Goal: Task Accomplishment & Management: Manage account settings

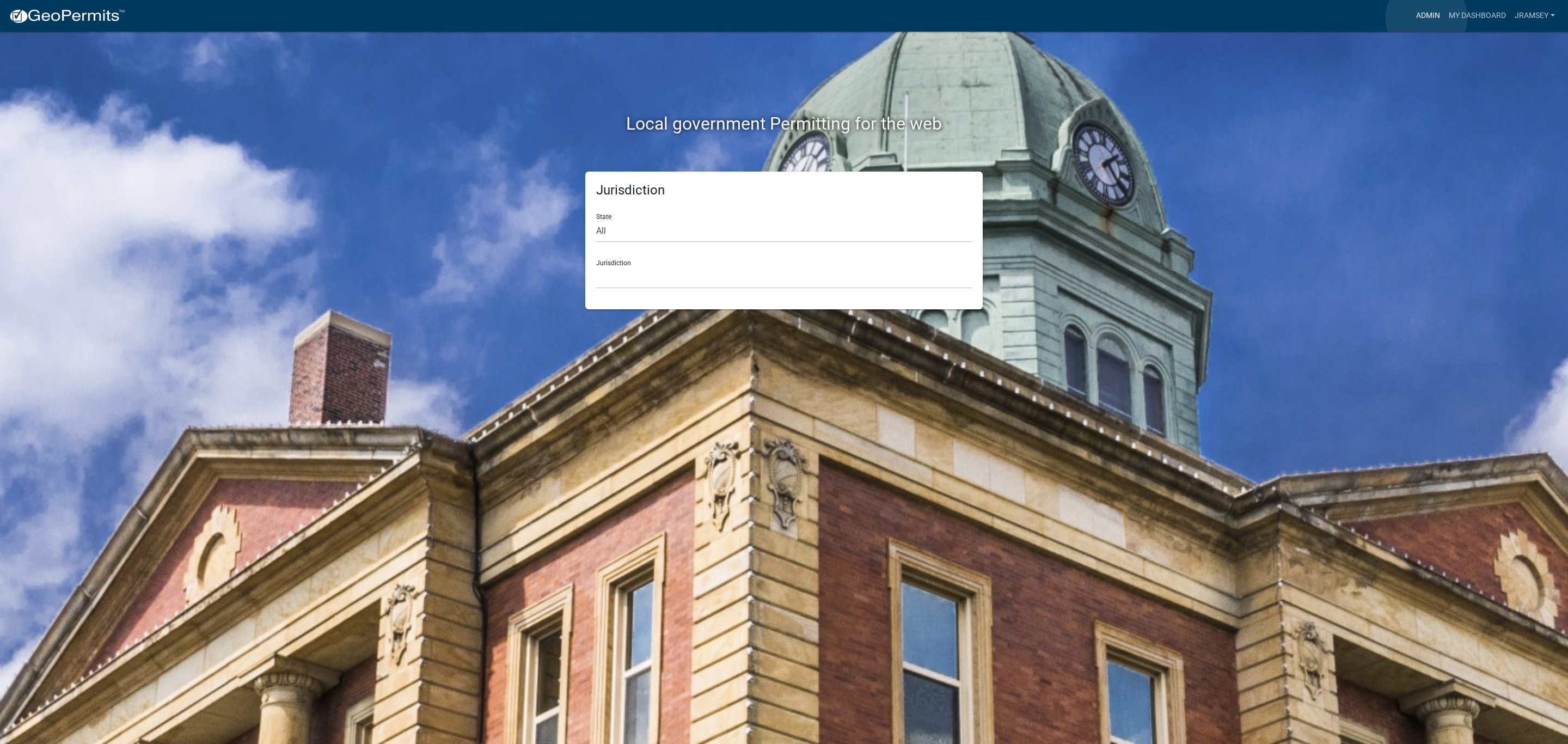
click at [1426, 18] on link "Admin" at bounding box center [1428, 16] width 32 height 21
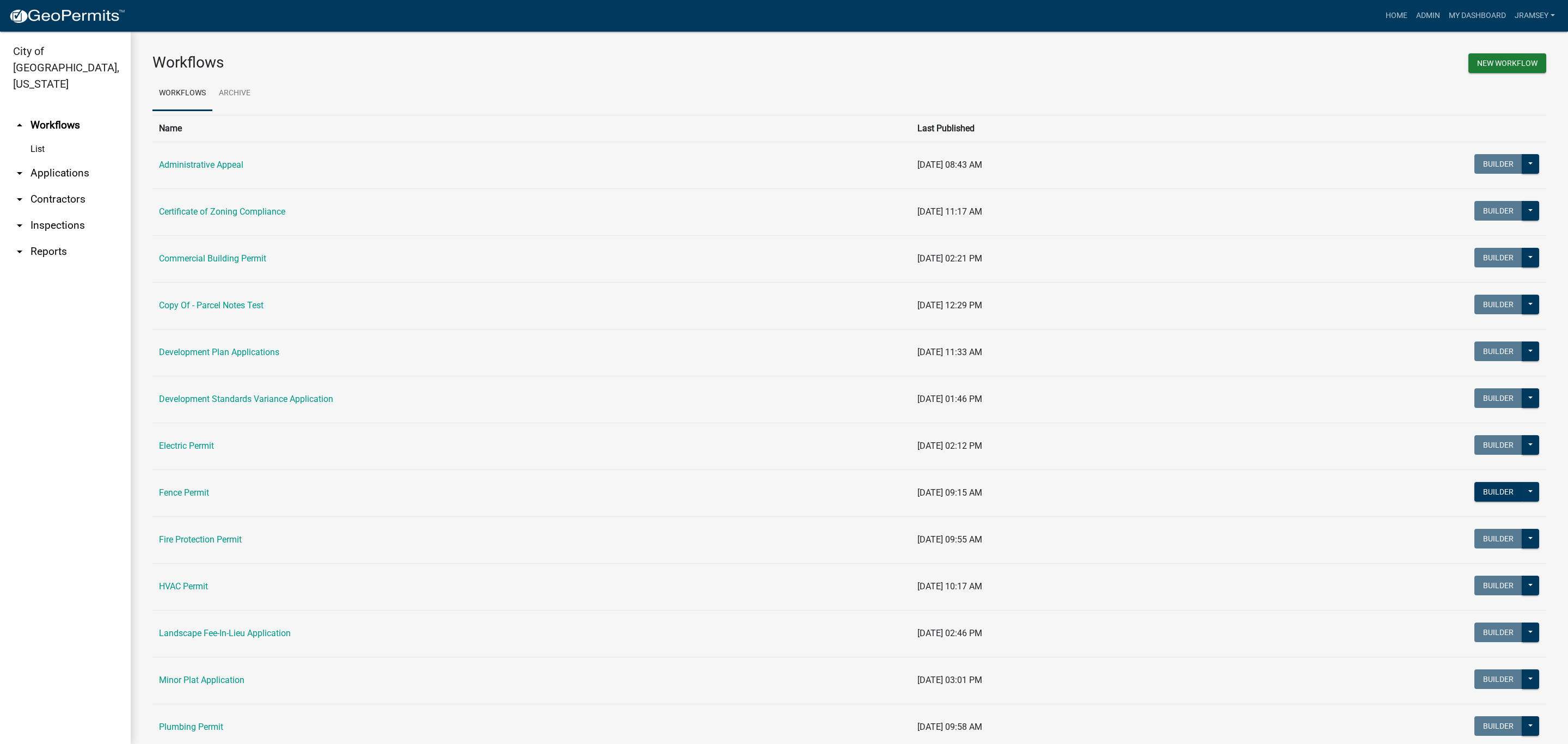
click at [60, 212] on link "arrow_drop_down Inspections" at bounding box center [65, 225] width 131 height 26
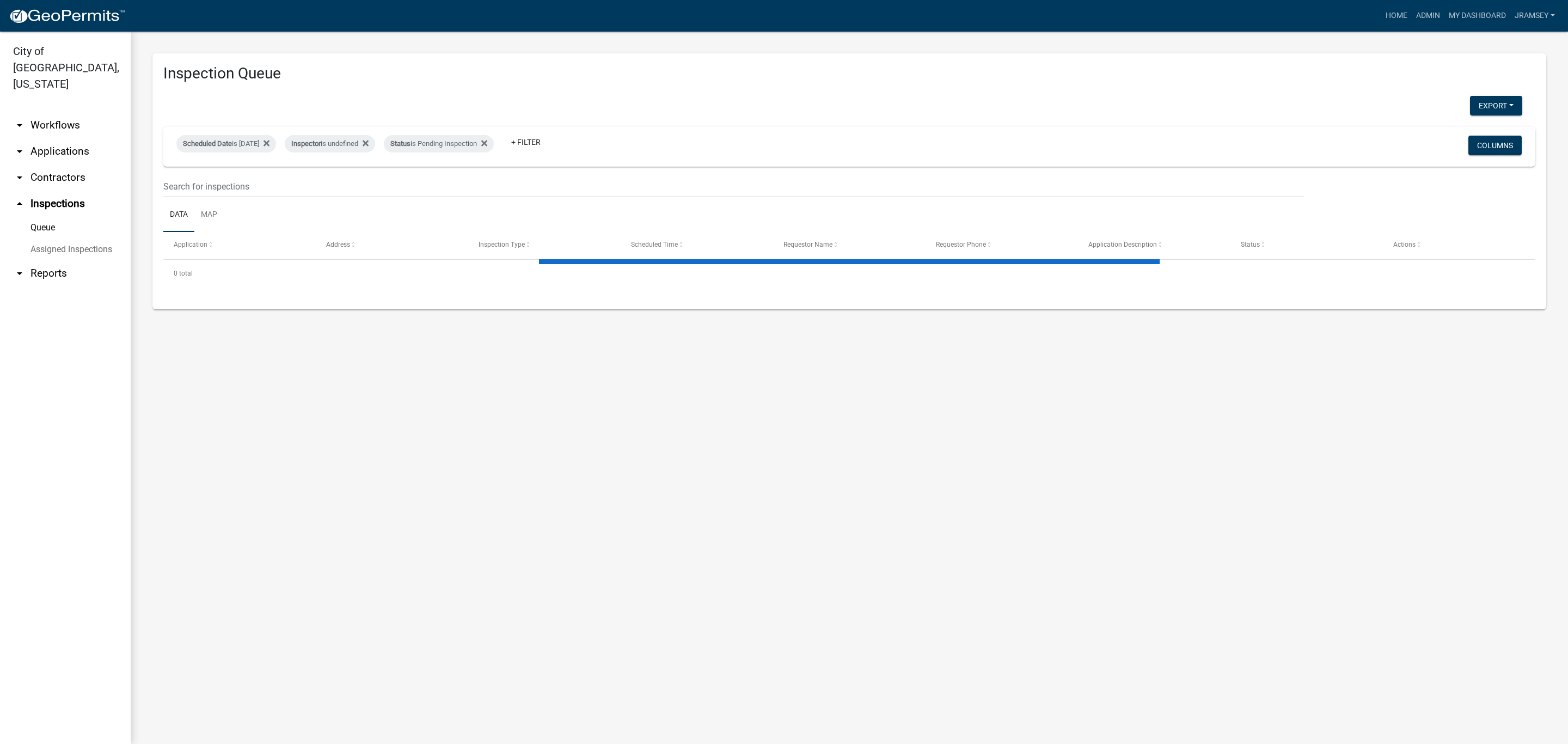
select select "2: 50"
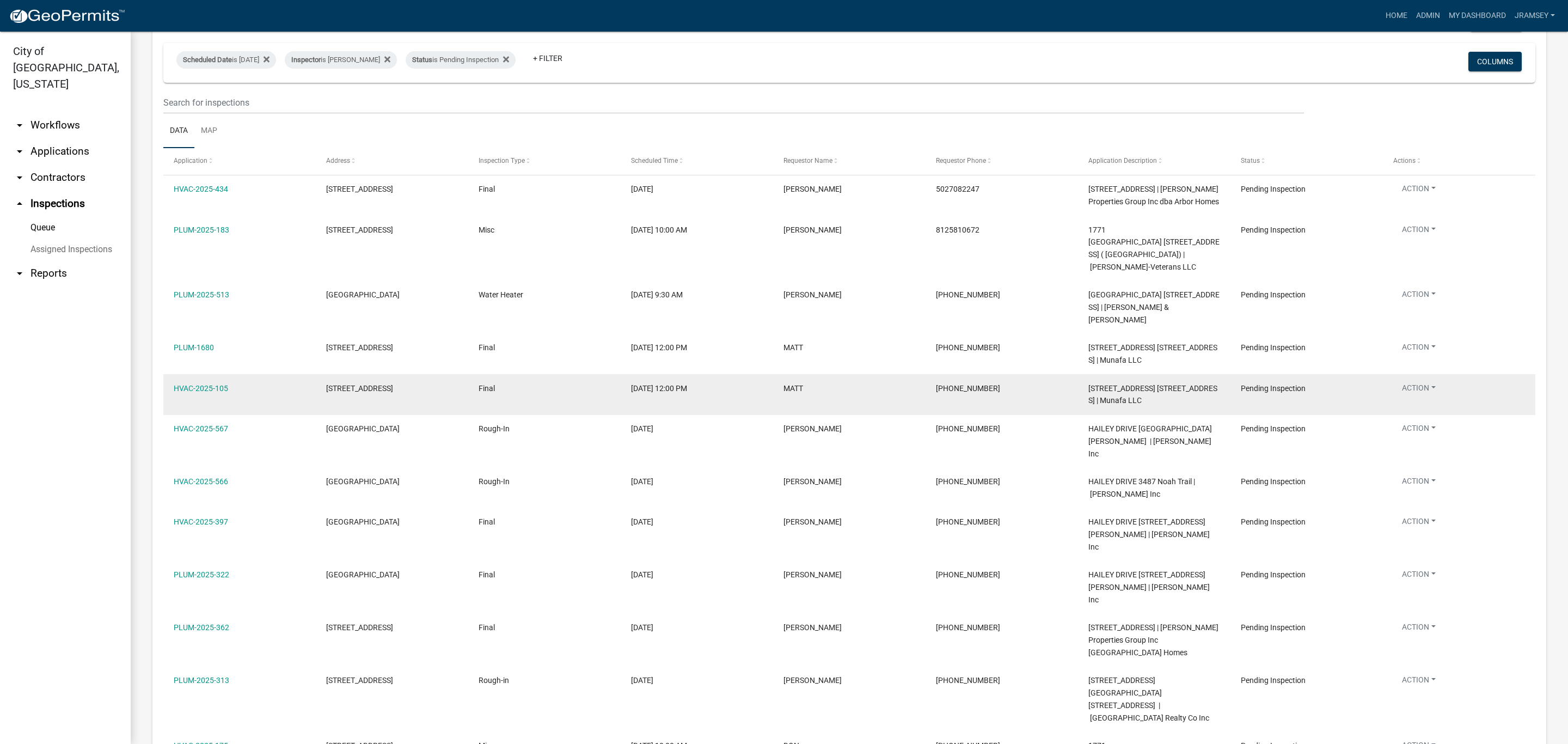
scroll to position [55, 0]
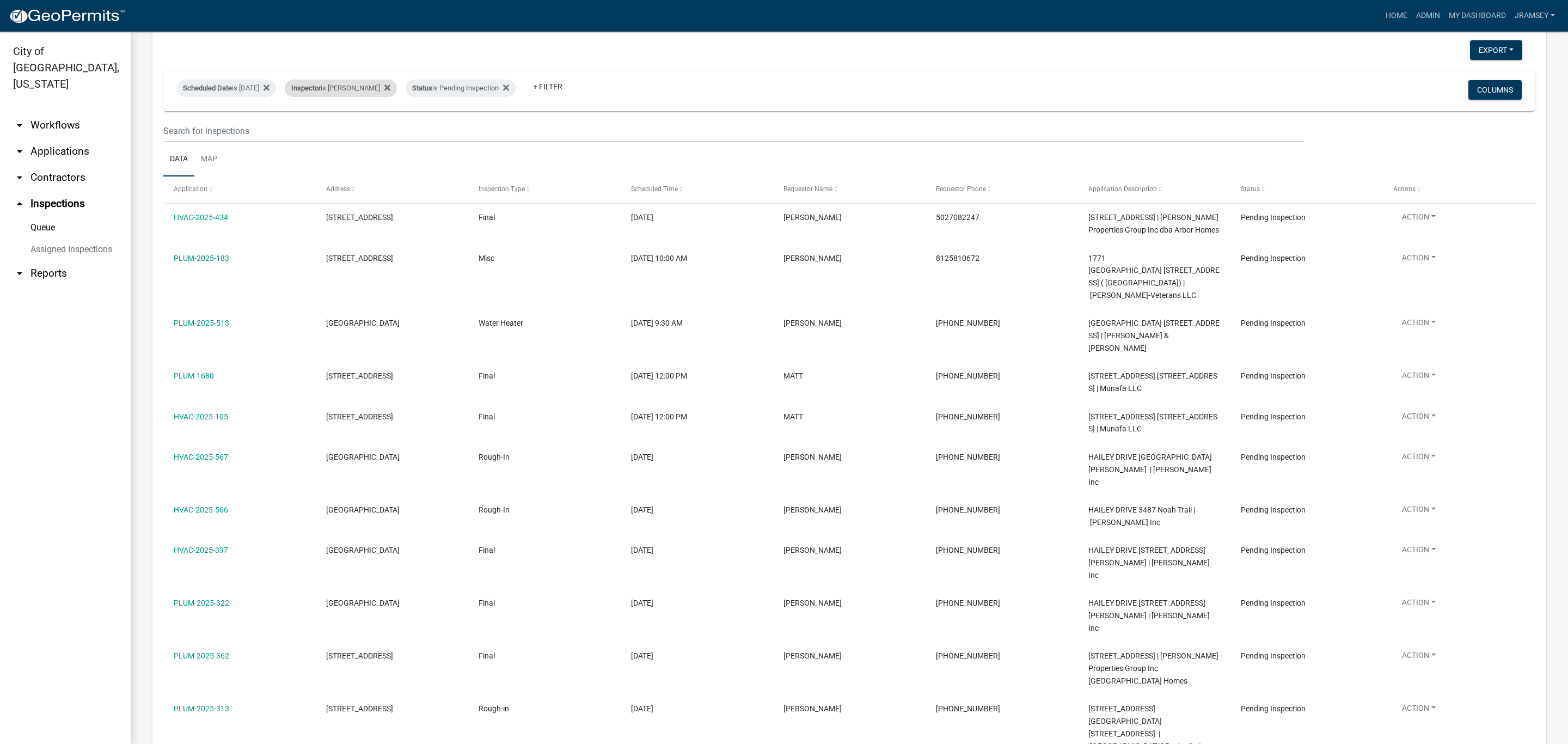
click at [392, 92] on div "Inspector is [PERSON_NAME]" at bounding box center [341, 88] width 112 height 17
click at [315, 136] on select "Select an option None [PERSON_NAME] [PERSON_NAME] [PERSON_NAME] [PERSON_NAME] […" at bounding box center [359, 139] width 109 height 22
select select "fdb3bcc6-ce93-4663-8a18-5c08884dd177"
click at [306, 129] on select "Select an option None [PERSON_NAME] [PERSON_NAME] [PERSON_NAME] [PERSON_NAME] […" at bounding box center [359, 139] width 109 height 22
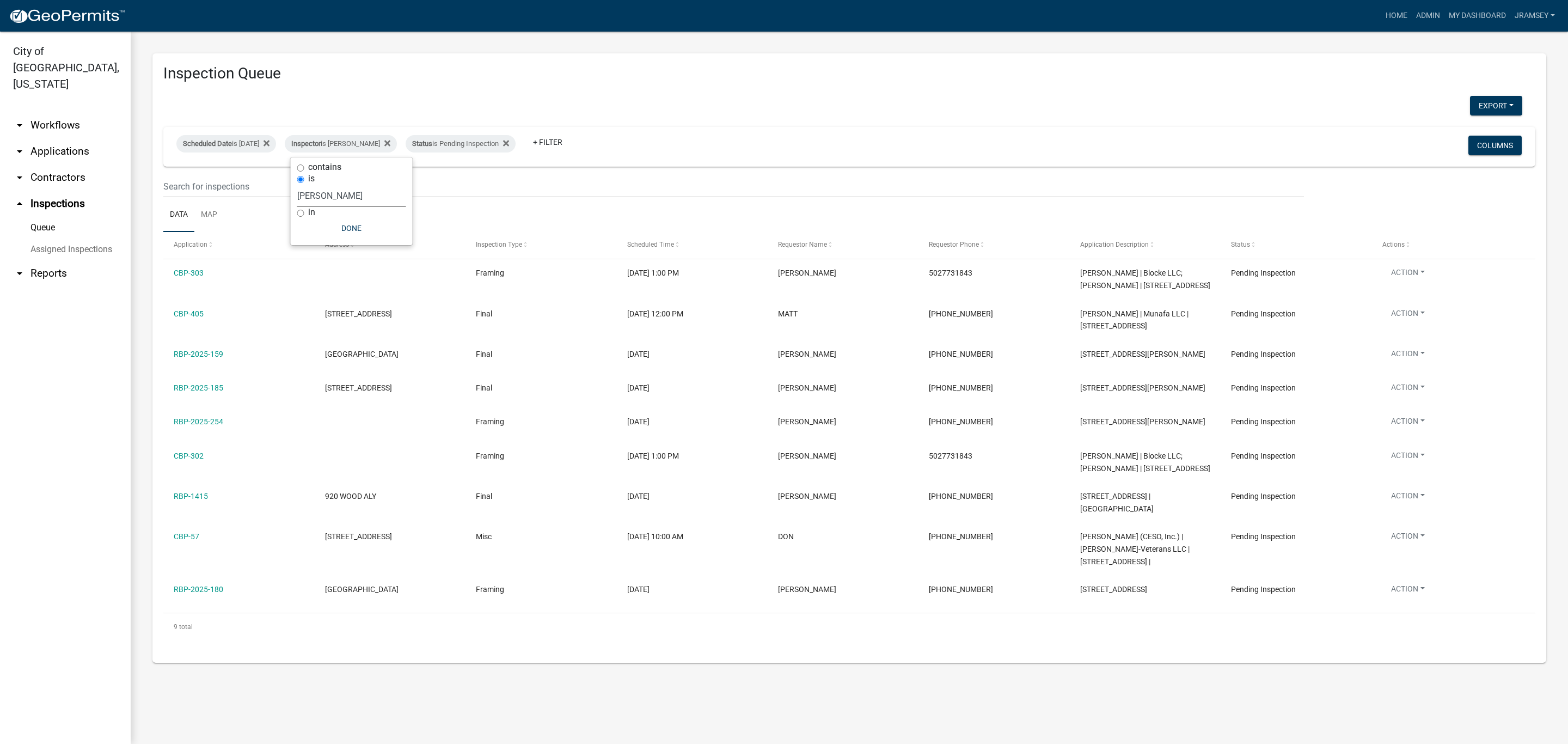
scroll to position [0, 0]
click at [354, 224] on button "Done" at bounding box center [352, 228] width 109 height 19
click at [358, 139] on div "Inspector is [PERSON_NAME]" at bounding box center [341, 144] width 112 height 17
click at [340, 191] on select "Select an option None [PERSON_NAME] [PERSON_NAME] [PERSON_NAME] [PERSON_NAME] […" at bounding box center [352, 196] width 109 height 22
select select "36a8b8f0-2ef8-43e9-ae06-718f51af8d36"
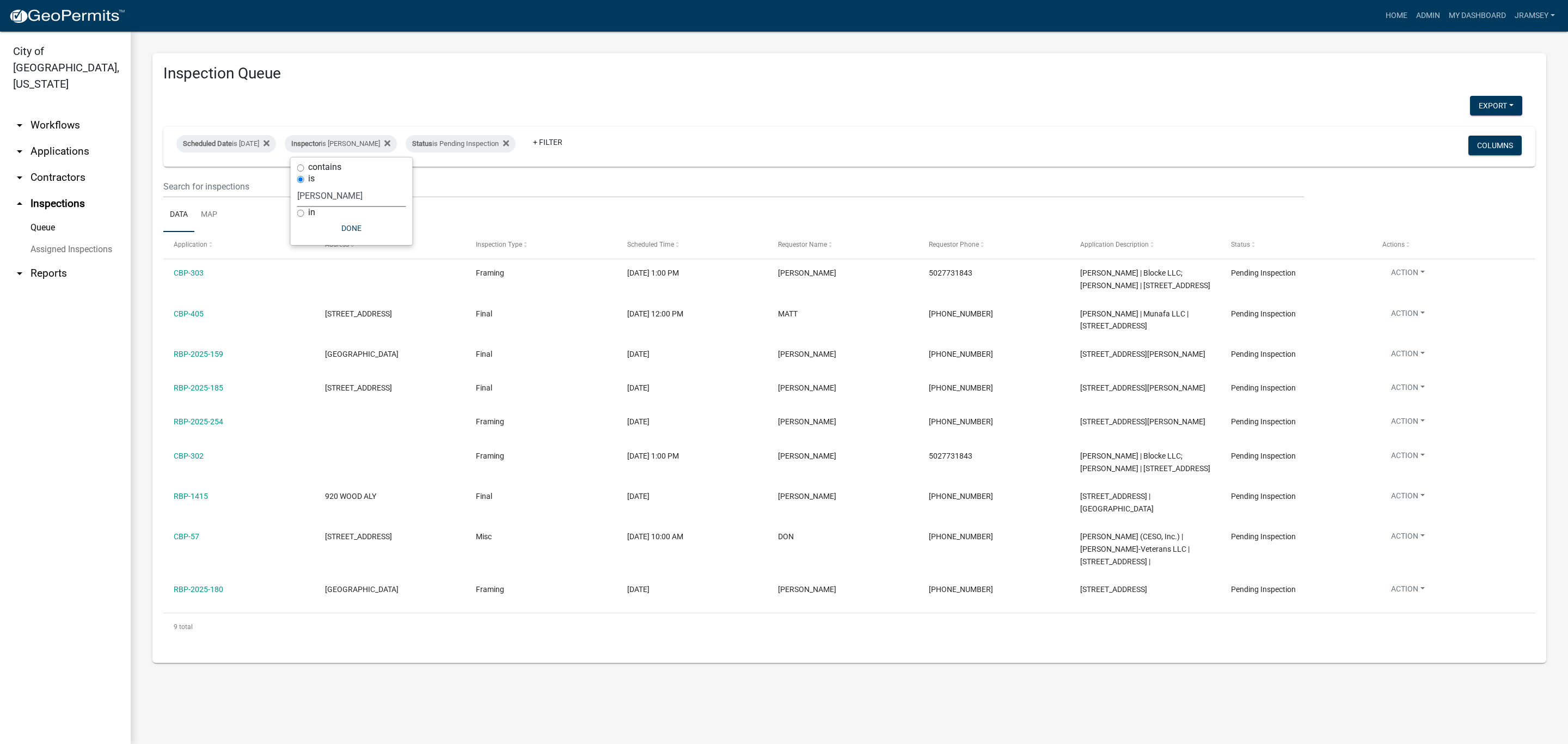
click at [304, 185] on select "Select an option None [PERSON_NAME] [PERSON_NAME] [PERSON_NAME] [PERSON_NAME] […" at bounding box center [352, 196] width 109 height 22
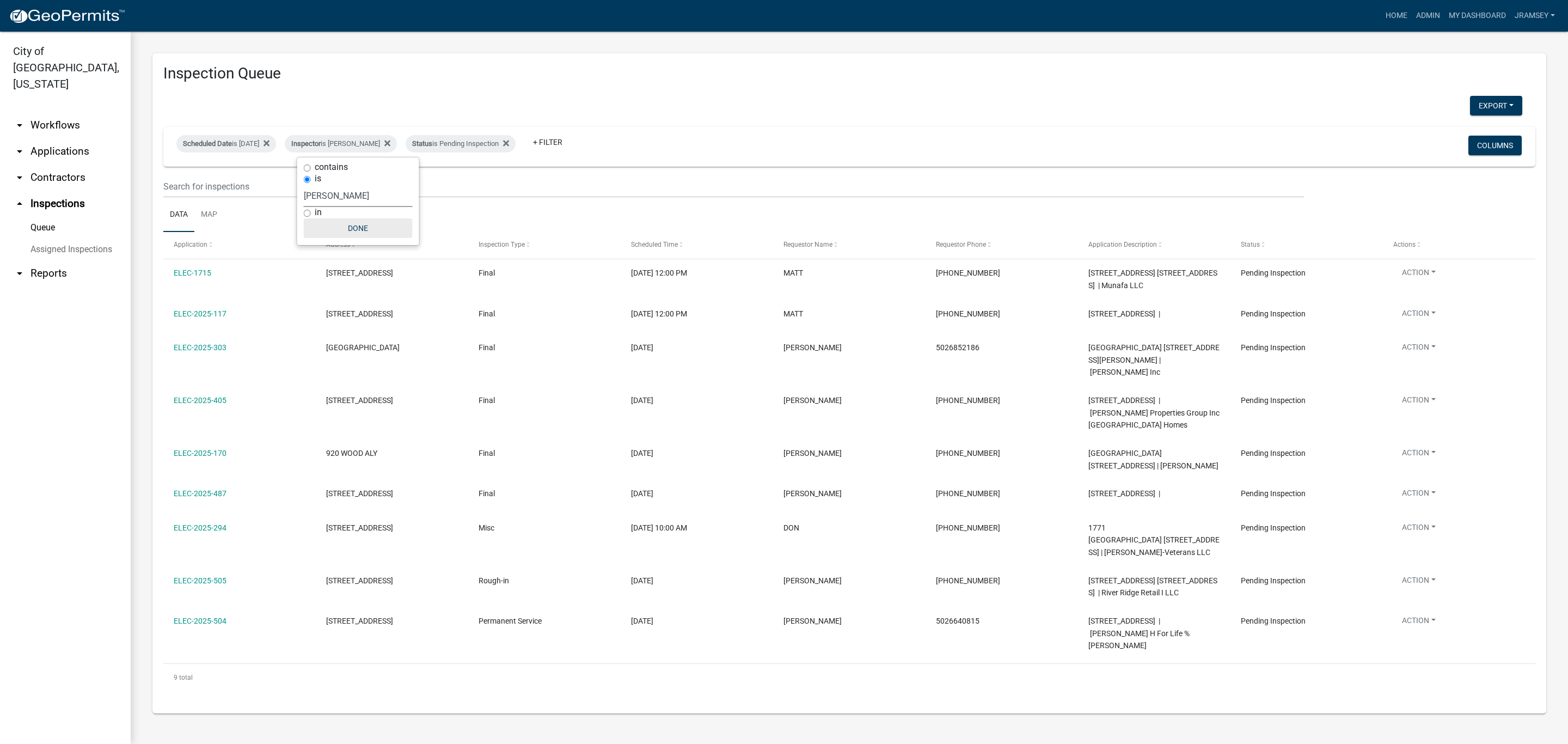
click at [367, 221] on button "Done" at bounding box center [358, 228] width 109 height 19
click at [361, 150] on div "Inspector is [PERSON_NAME]" at bounding box center [341, 144] width 112 height 17
click at [344, 192] on select "Select an option None [PERSON_NAME] [PERSON_NAME] [PERSON_NAME] [PERSON_NAME] […" at bounding box center [358, 196] width 109 height 22
select select "13c97fbc-c819-4cee-844a-0db3d3c4db95"
click at [306, 185] on select "Select an option None [PERSON_NAME] [PERSON_NAME] [PERSON_NAME] [PERSON_NAME] […" at bounding box center [358, 196] width 109 height 22
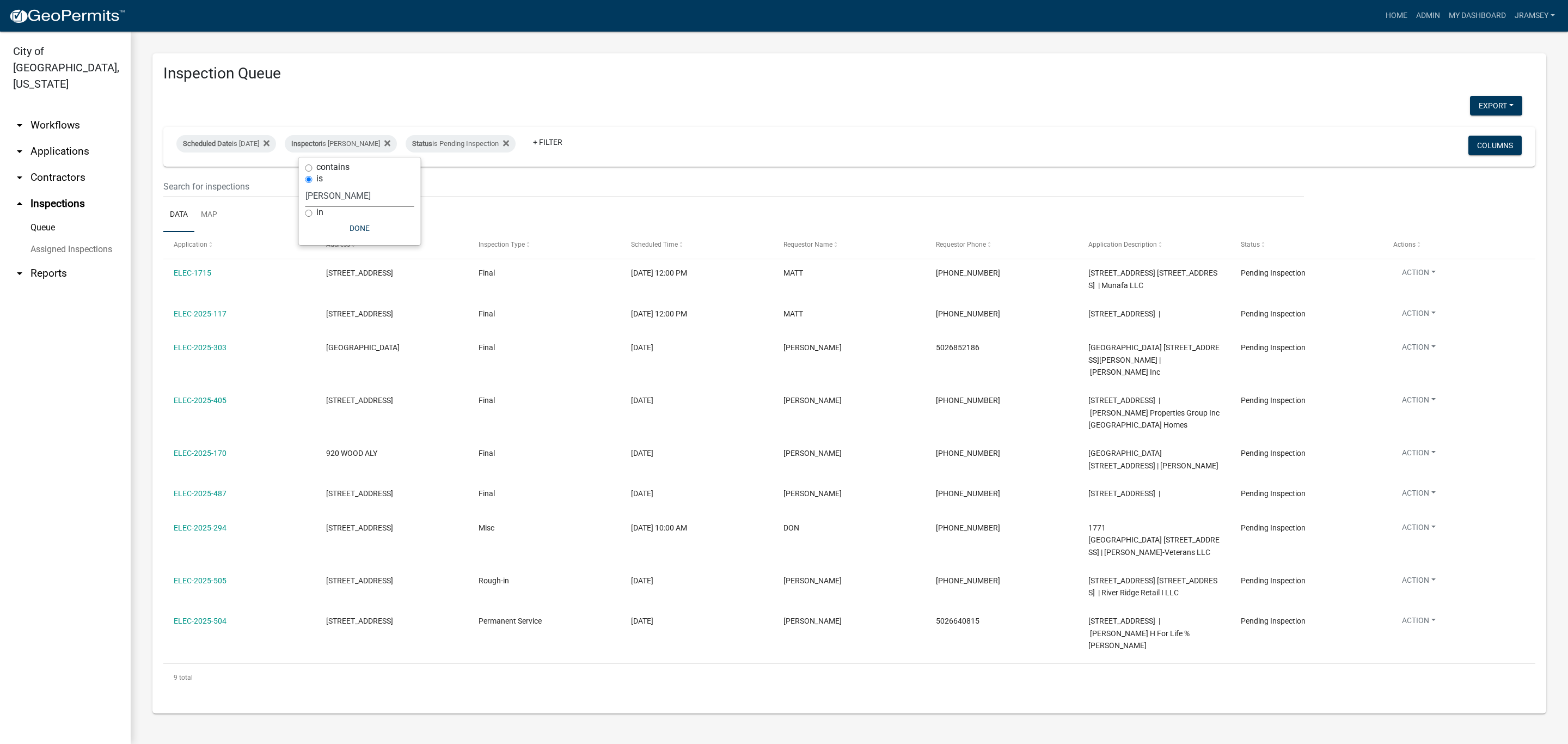
select select "2: 50"
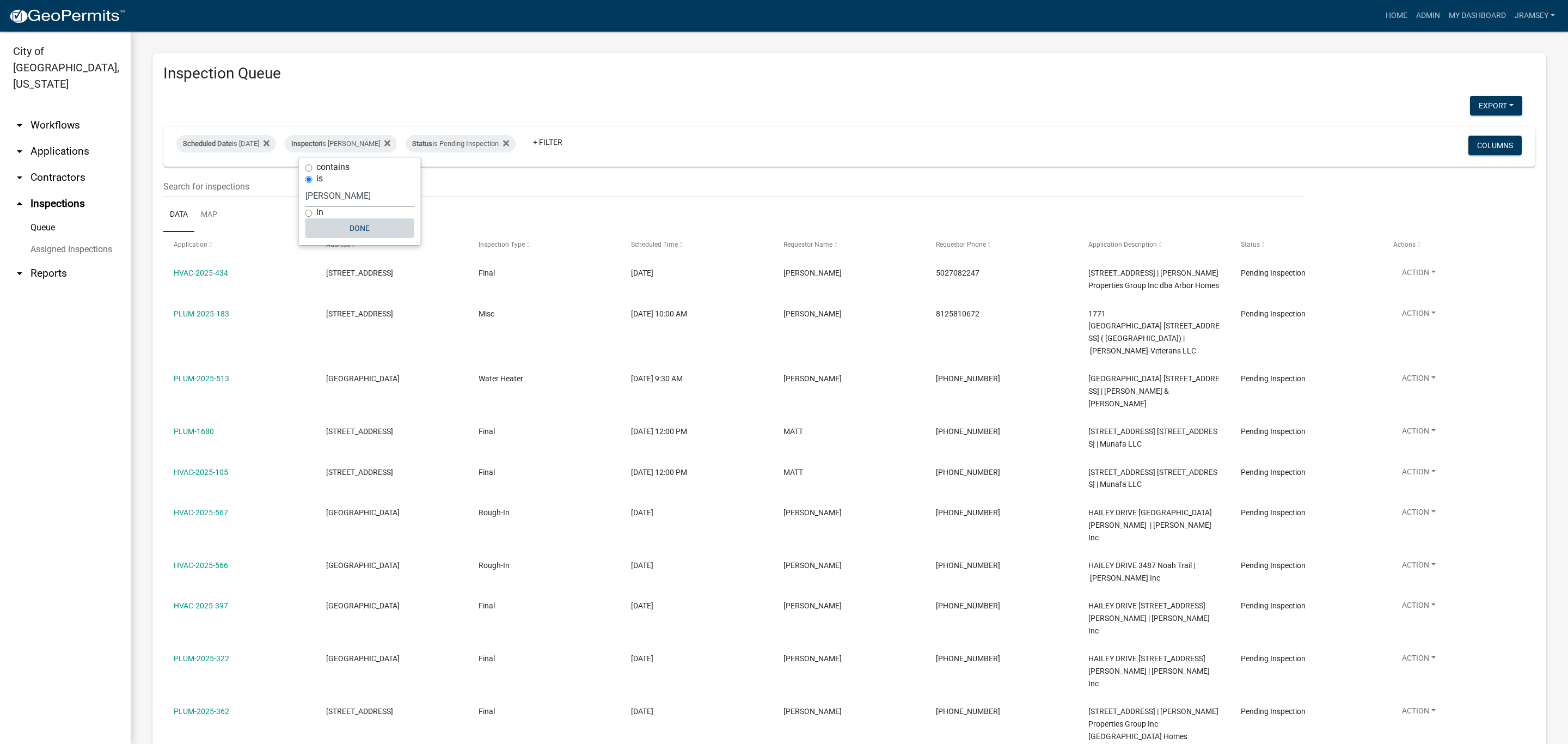
click at [358, 232] on button "Done" at bounding box center [359, 228] width 109 height 19
click at [372, 141] on div "Inspector is [PERSON_NAME]" at bounding box center [341, 144] width 112 height 17
click at [358, 194] on select "Select an option None [PERSON_NAME] [PERSON_NAME] [PERSON_NAME] [PERSON_NAME] […" at bounding box center [359, 196] width 109 height 22
select select "36a8b8f0-2ef8-43e9-ae06-718f51af8d36"
click at [306, 185] on select "Select an option None [PERSON_NAME] [PERSON_NAME] [PERSON_NAME] [PERSON_NAME] […" at bounding box center [359, 196] width 109 height 22
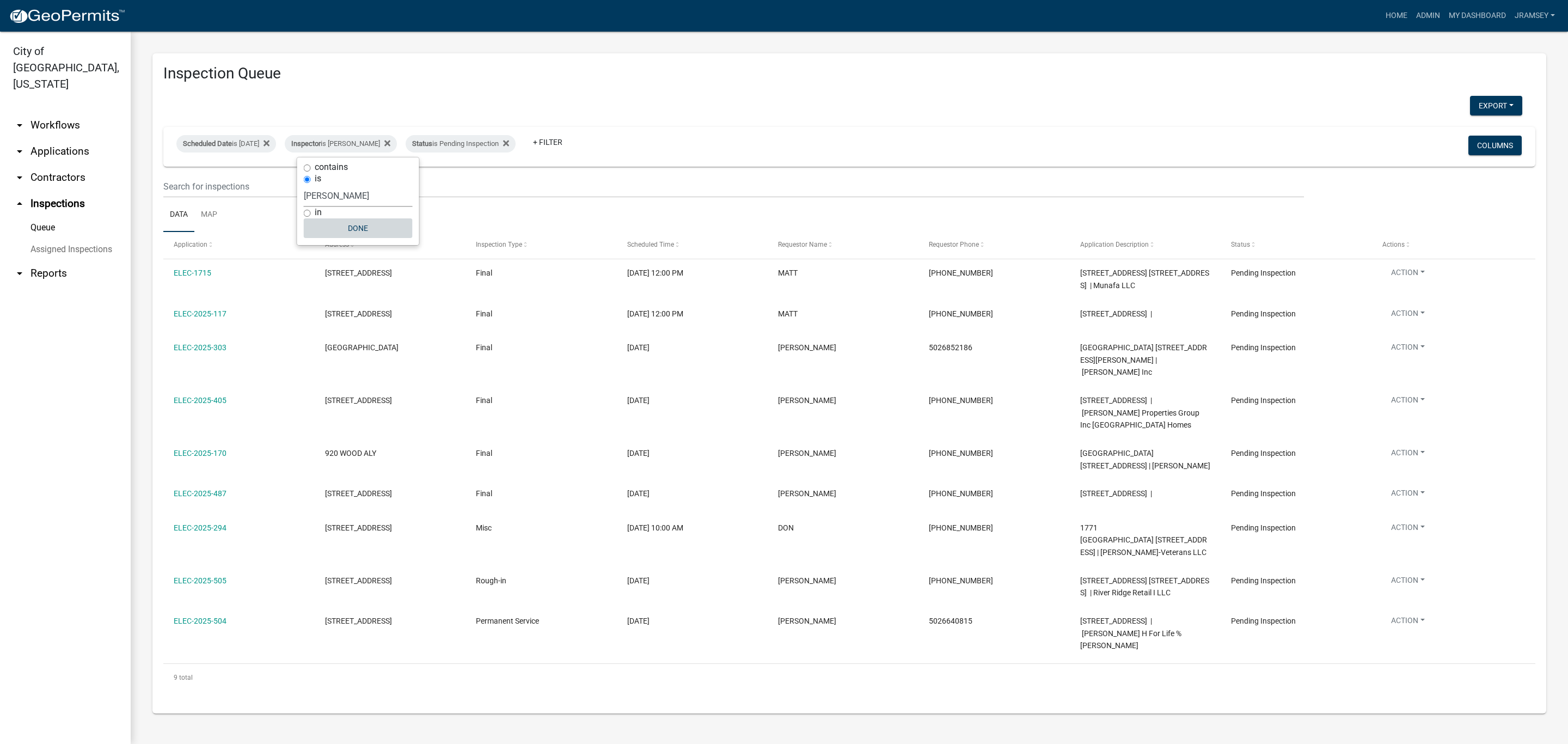
click at [372, 232] on button "Done" at bounding box center [358, 228] width 109 height 19
click at [356, 142] on div "Inspector is [PERSON_NAME]" at bounding box center [341, 144] width 112 height 17
click at [347, 192] on select "Select an option None [PERSON_NAME] [PERSON_NAME] [PERSON_NAME] [PERSON_NAME] […" at bounding box center [358, 196] width 109 height 22
select select "fdb3bcc6-ce93-4663-8a18-5c08884dd177"
click at [304, 185] on select "Select an option None [PERSON_NAME] [PERSON_NAME] [PERSON_NAME] [PERSON_NAME] […" at bounding box center [358, 196] width 109 height 22
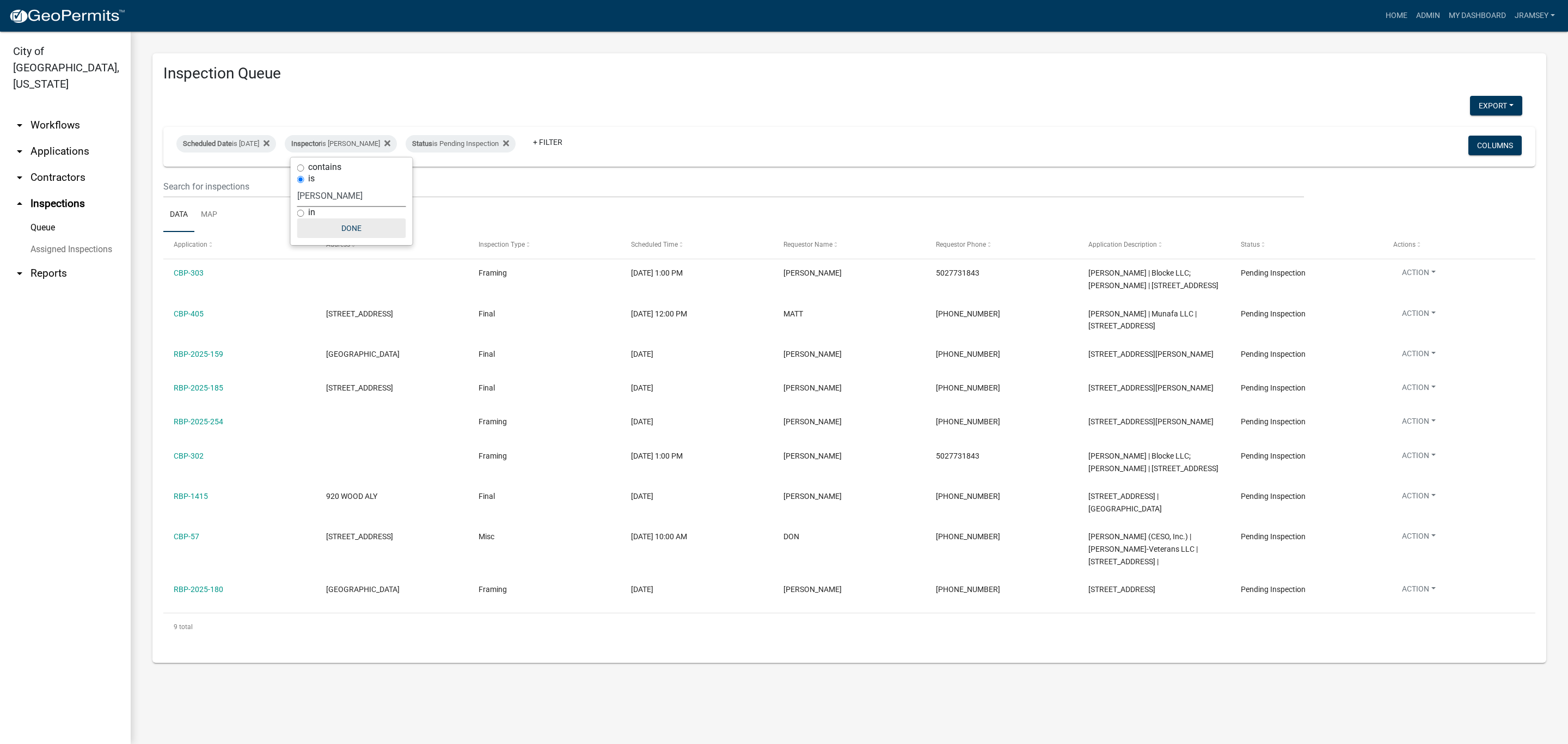
click at [360, 234] on button "Done" at bounding box center [352, 228] width 109 height 19
click at [370, 149] on div "Inspector is [PERSON_NAME]" at bounding box center [341, 144] width 112 height 17
click at [331, 198] on select "Select an option None [PERSON_NAME] [PERSON_NAME] [PERSON_NAME] [PERSON_NAME] […" at bounding box center [352, 196] width 109 height 22
select select "13c97fbc-c819-4cee-844a-0db3d3c4db95"
click at [306, 185] on select "Select an option None [PERSON_NAME] [PERSON_NAME] [PERSON_NAME] [PERSON_NAME] […" at bounding box center [352, 196] width 109 height 22
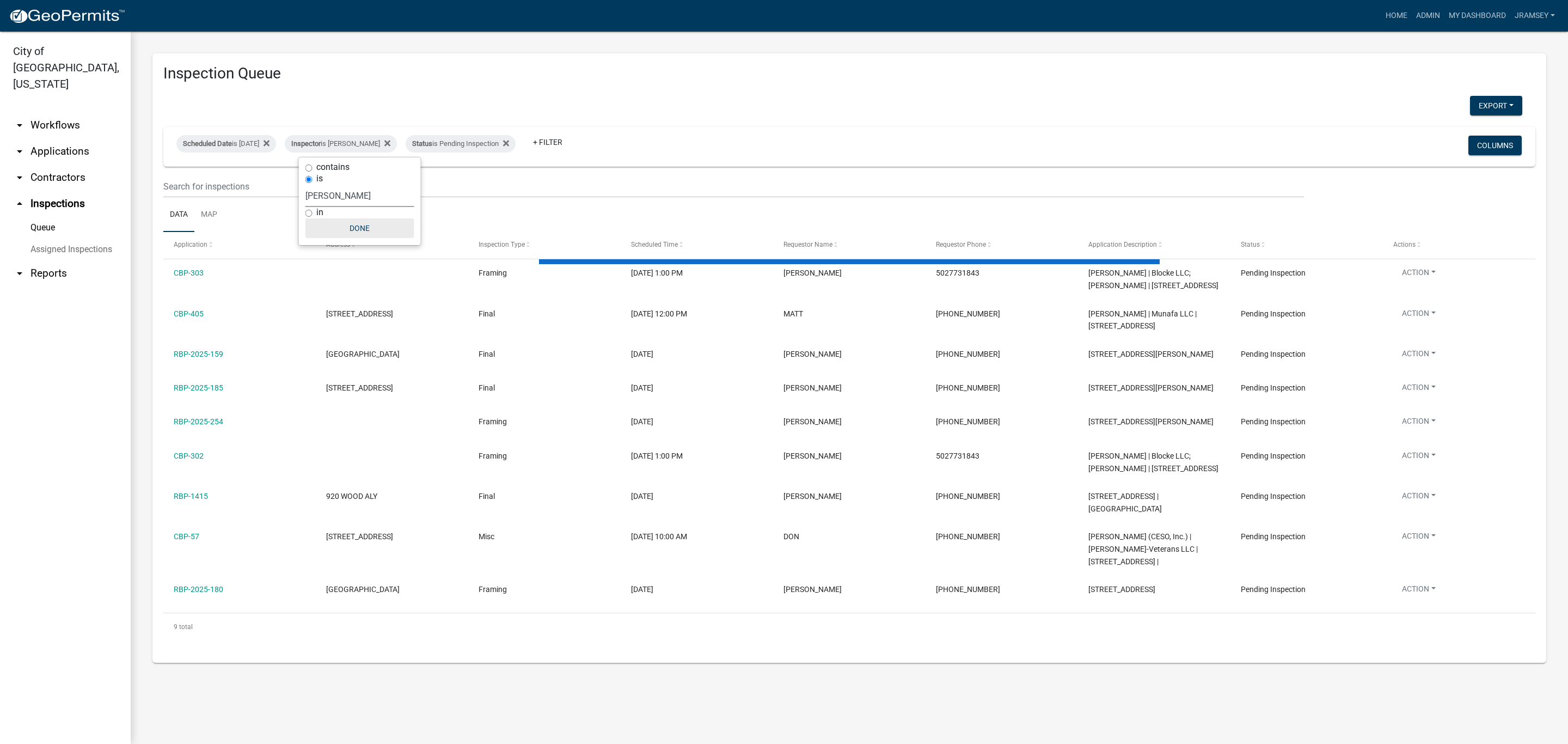
select select "2: 50"
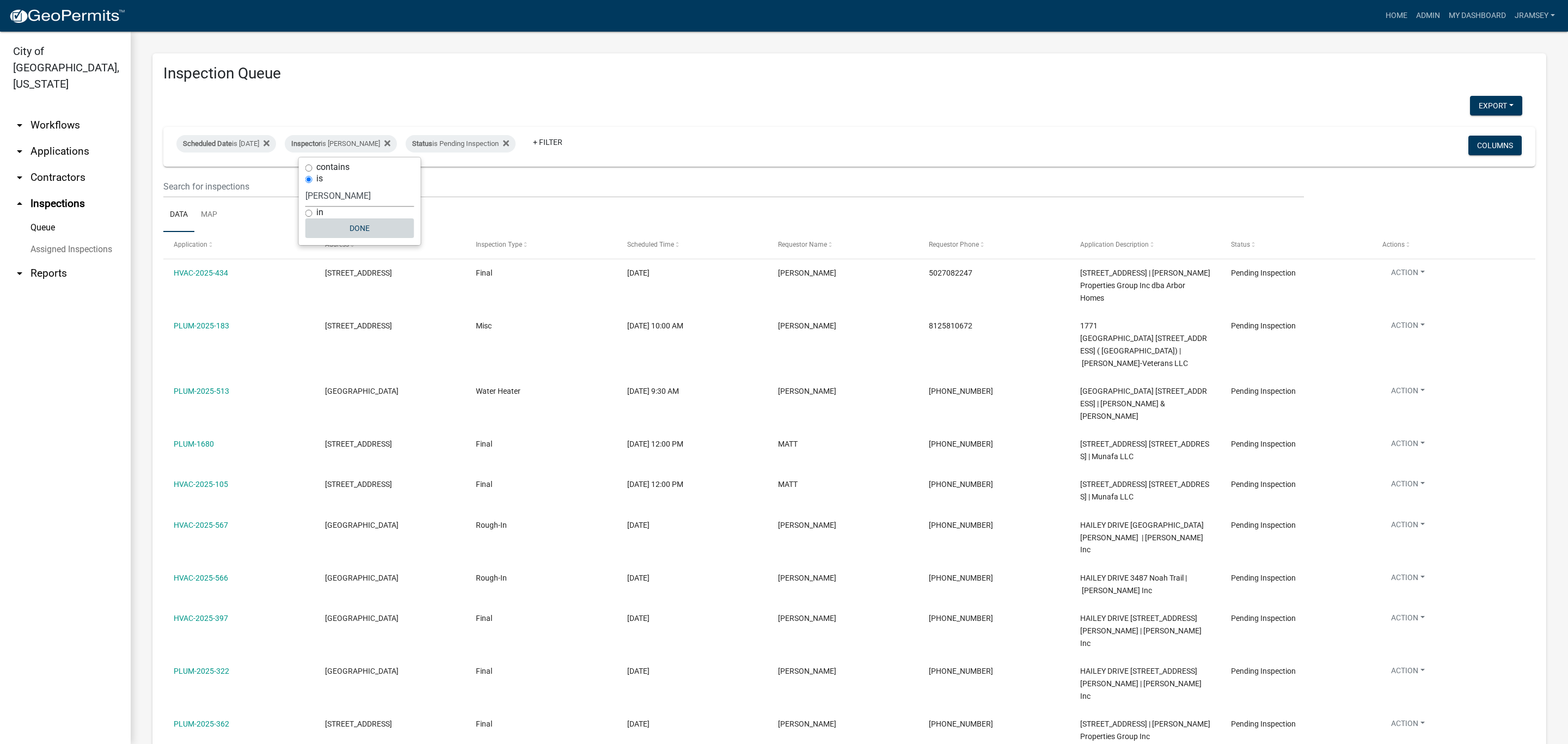
click at [349, 235] on button "Done" at bounding box center [359, 228] width 109 height 19
click at [363, 147] on div "Inspector is [PERSON_NAME]" at bounding box center [341, 144] width 112 height 17
click at [340, 193] on select "Select an option None [PERSON_NAME] [PERSON_NAME] [PERSON_NAME] [PERSON_NAME] […" at bounding box center [359, 196] width 109 height 22
select select "fdb3bcc6-ce93-4663-8a18-5c08884dd177"
click at [306, 185] on select "Select an option None [PERSON_NAME] [PERSON_NAME] [PERSON_NAME] [PERSON_NAME] […" at bounding box center [359, 196] width 109 height 22
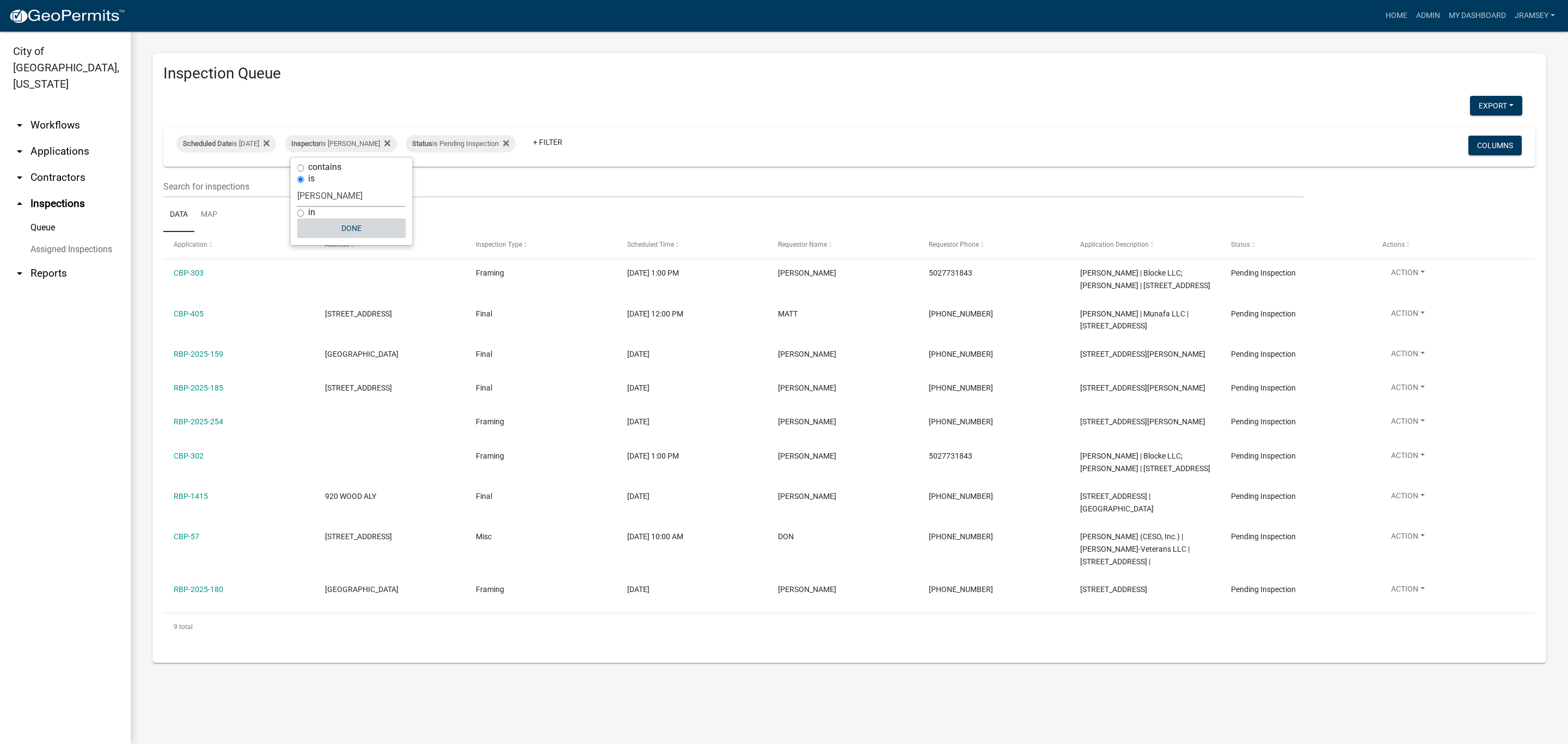
click at [355, 229] on button "Done" at bounding box center [352, 228] width 109 height 19
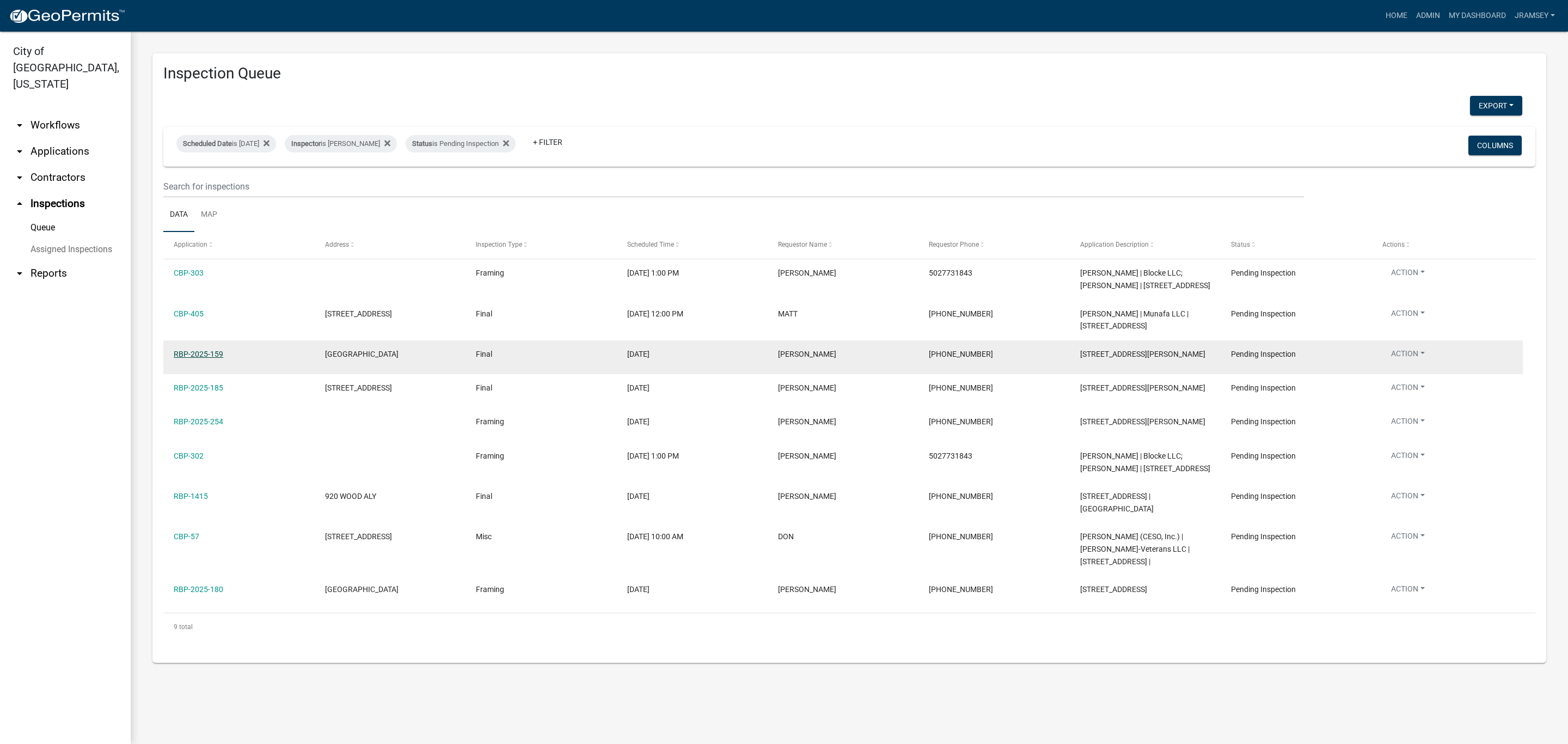
click at [221, 358] on link "RBP-2025-159" at bounding box center [198, 354] width 50 height 9
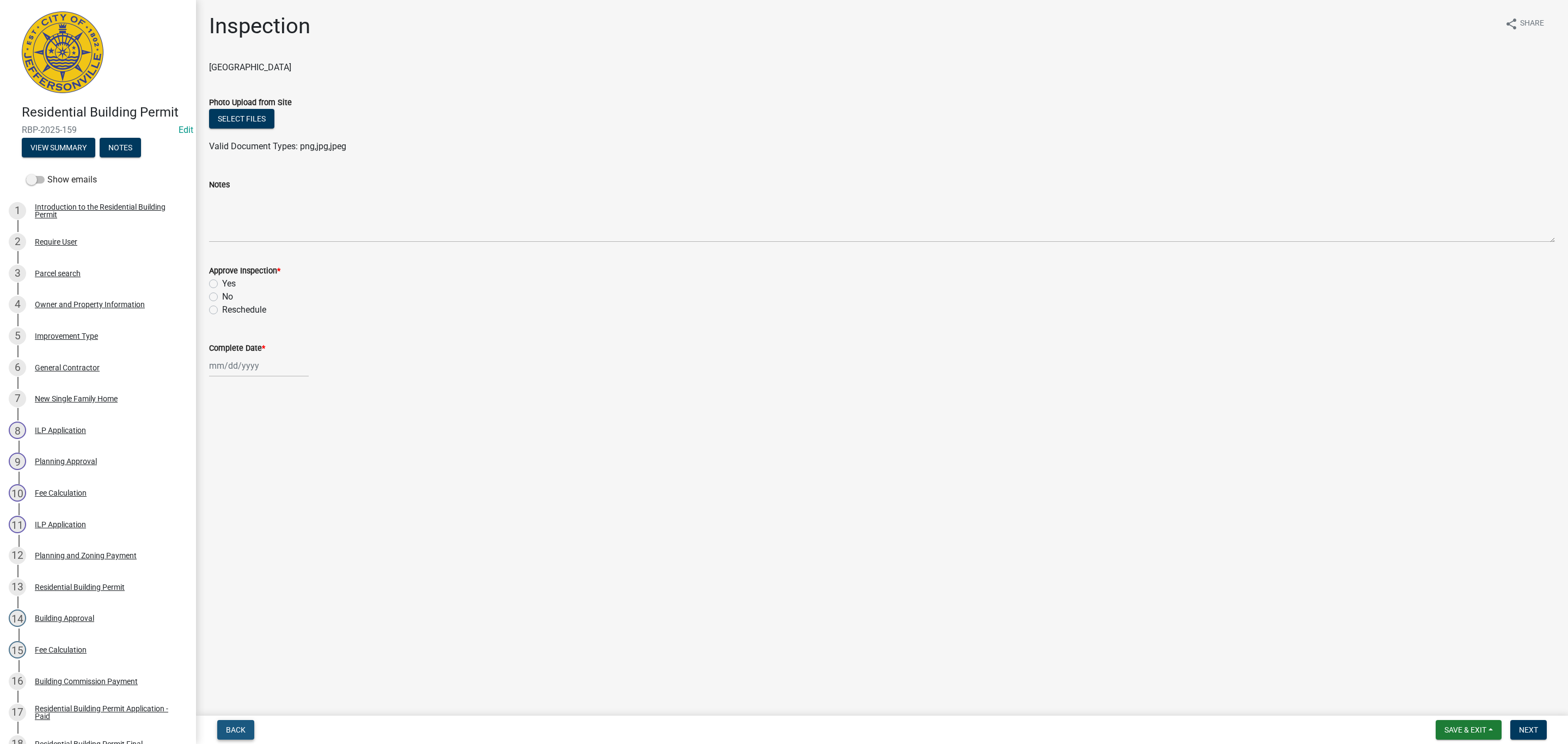
click at [242, 729] on span "Back" at bounding box center [235, 730] width 19 height 9
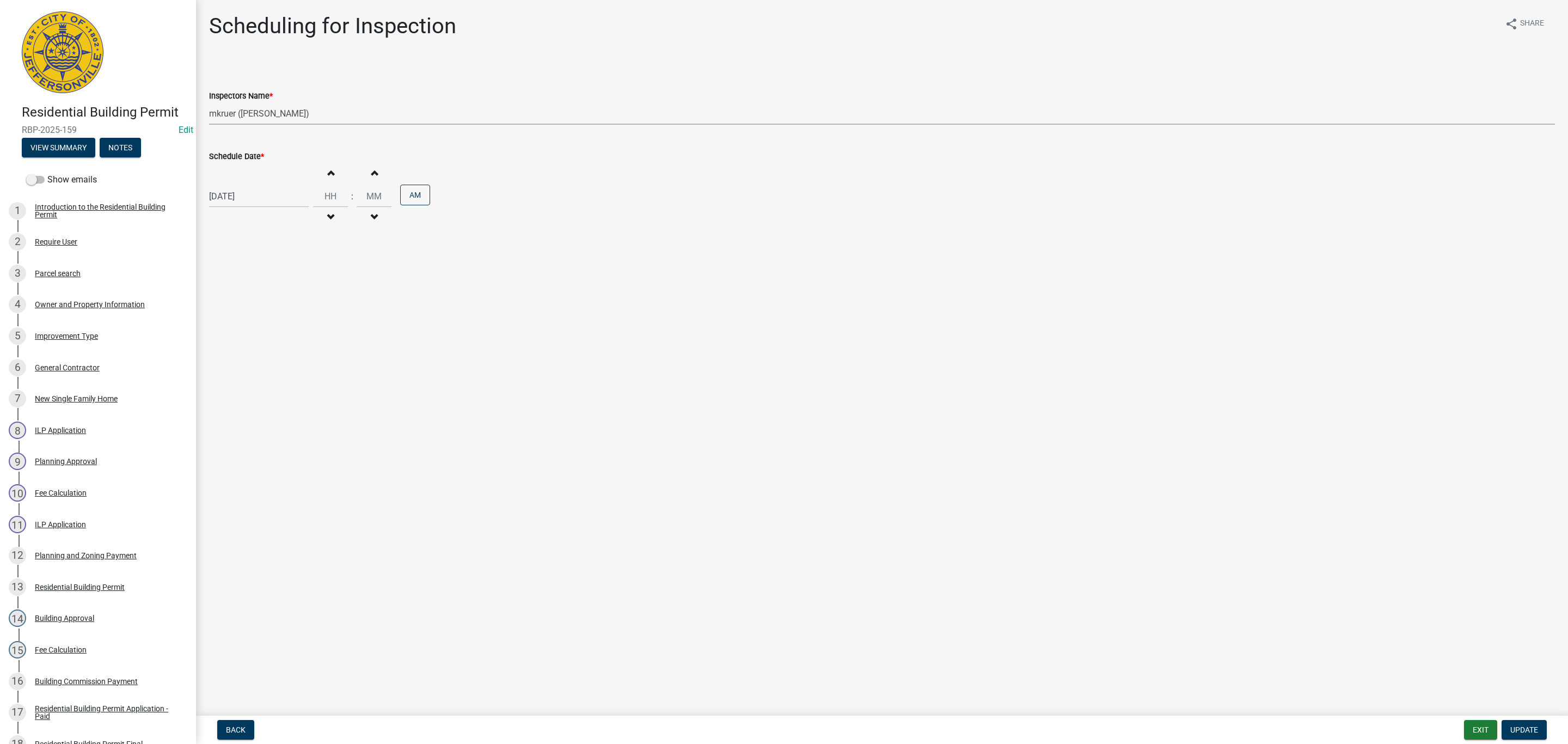
click at [250, 114] on select "Select Item... [PERSON_NAME] ([PERSON_NAME]) [PERSON_NAME] ([PERSON_NAME]) mkru…" at bounding box center [882, 113] width 1346 height 22
select select "13c97fbc-c819-4cee-844a-0db3d3c4db95"
click at [209, 102] on select "Select Item... [PERSON_NAME] ([PERSON_NAME]) [PERSON_NAME] ([PERSON_NAME]) mkru…" at bounding box center [882, 113] width 1346 height 22
click at [1541, 730] on button "Update" at bounding box center [1524, 729] width 45 height 19
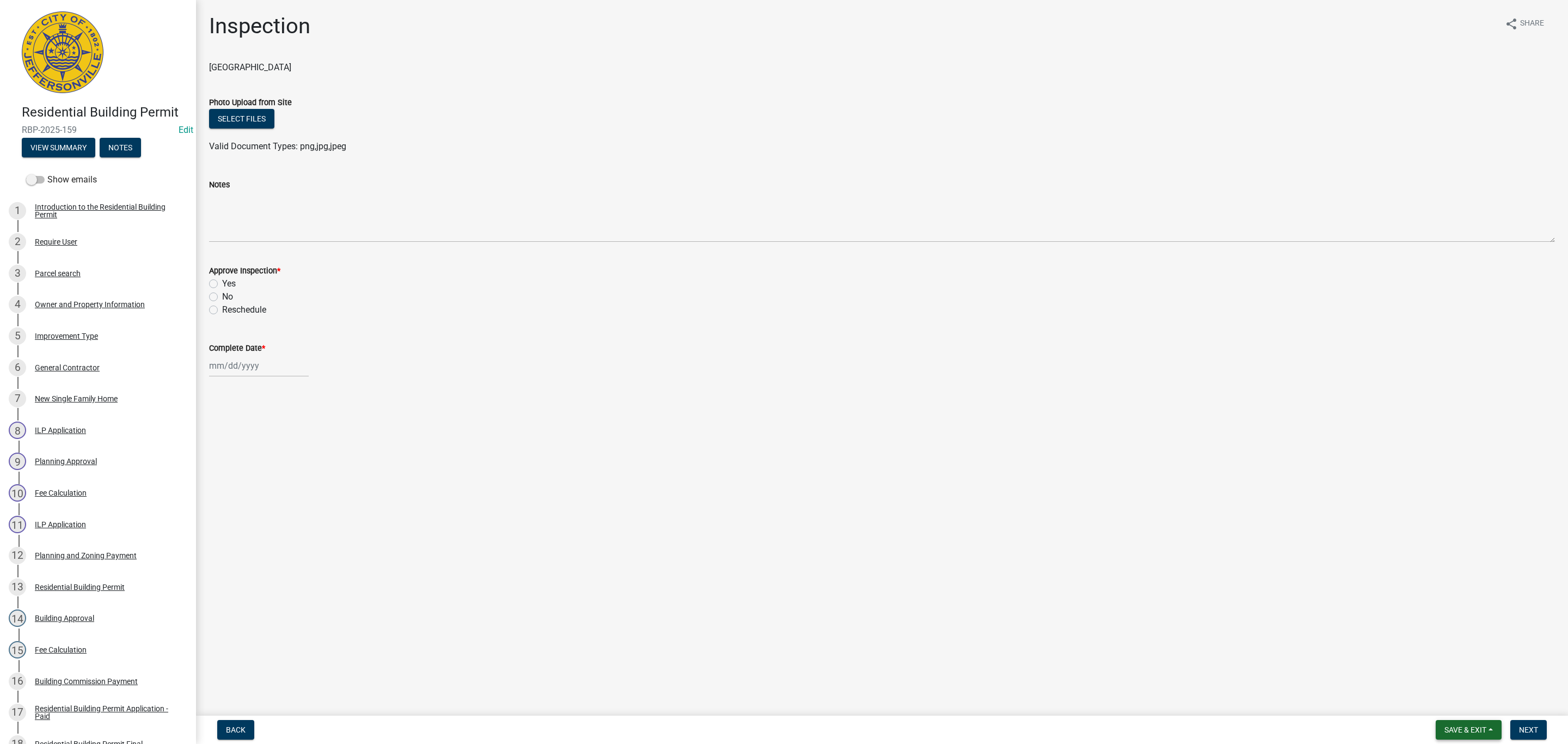
click at [1462, 732] on span "Save & Exit" at bounding box center [1465, 730] width 42 height 9
click at [1449, 704] on button "Save & Exit" at bounding box center [1458, 702] width 87 height 26
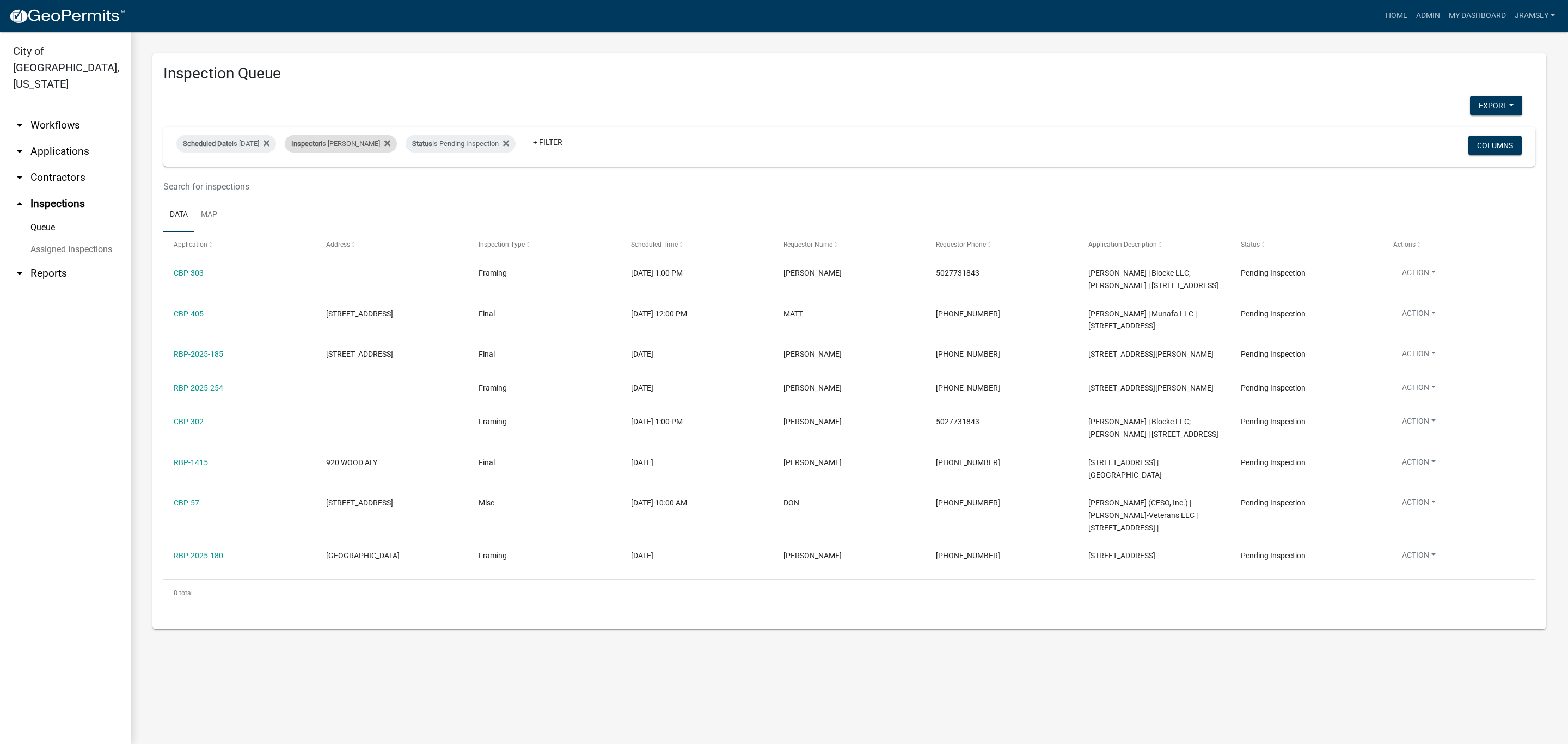
click at [365, 146] on div "Inspector is [PERSON_NAME]" at bounding box center [341, 144] width 112 height 17
click at [335, 193] on select "Select an option None [PERSON_NAME] [PERSON_NAME] [PERSON_NAME] [PERSON_NAME] […" at bounding box center [352, 196] width 109 height 22
select select "36a8b8f0-2ef8-43e9-ae06-718f51af8d36"
click at [304, 185] on select "Select an option None [PERSON_NAME] [PERSON_NAME] [PERSON_NAME] [PERSON_NAME] […" at bounding box center [352, 196] width 109 height 22
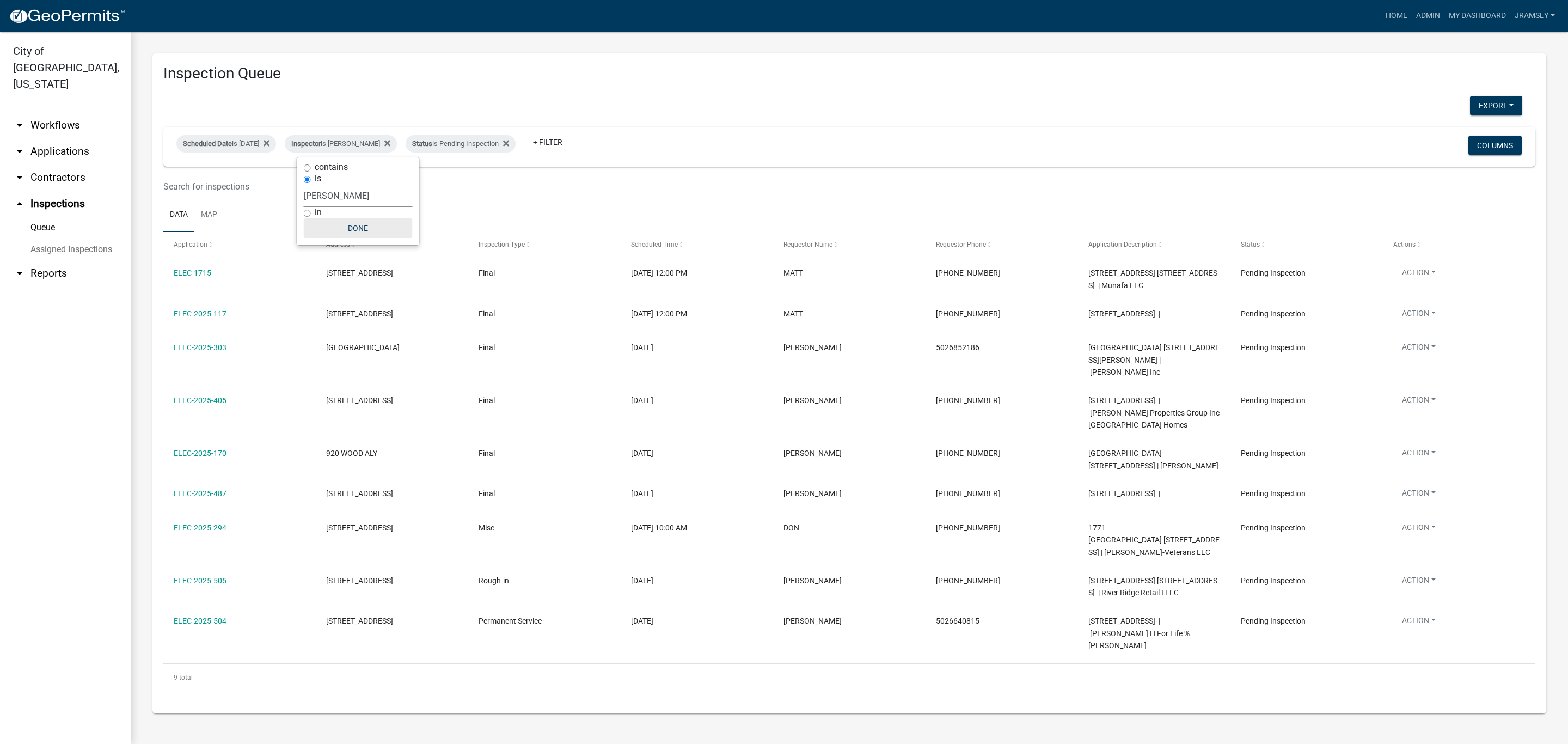
click at [363, 228] on button "Done" at bounding box center [358, 228] width 109 height 19
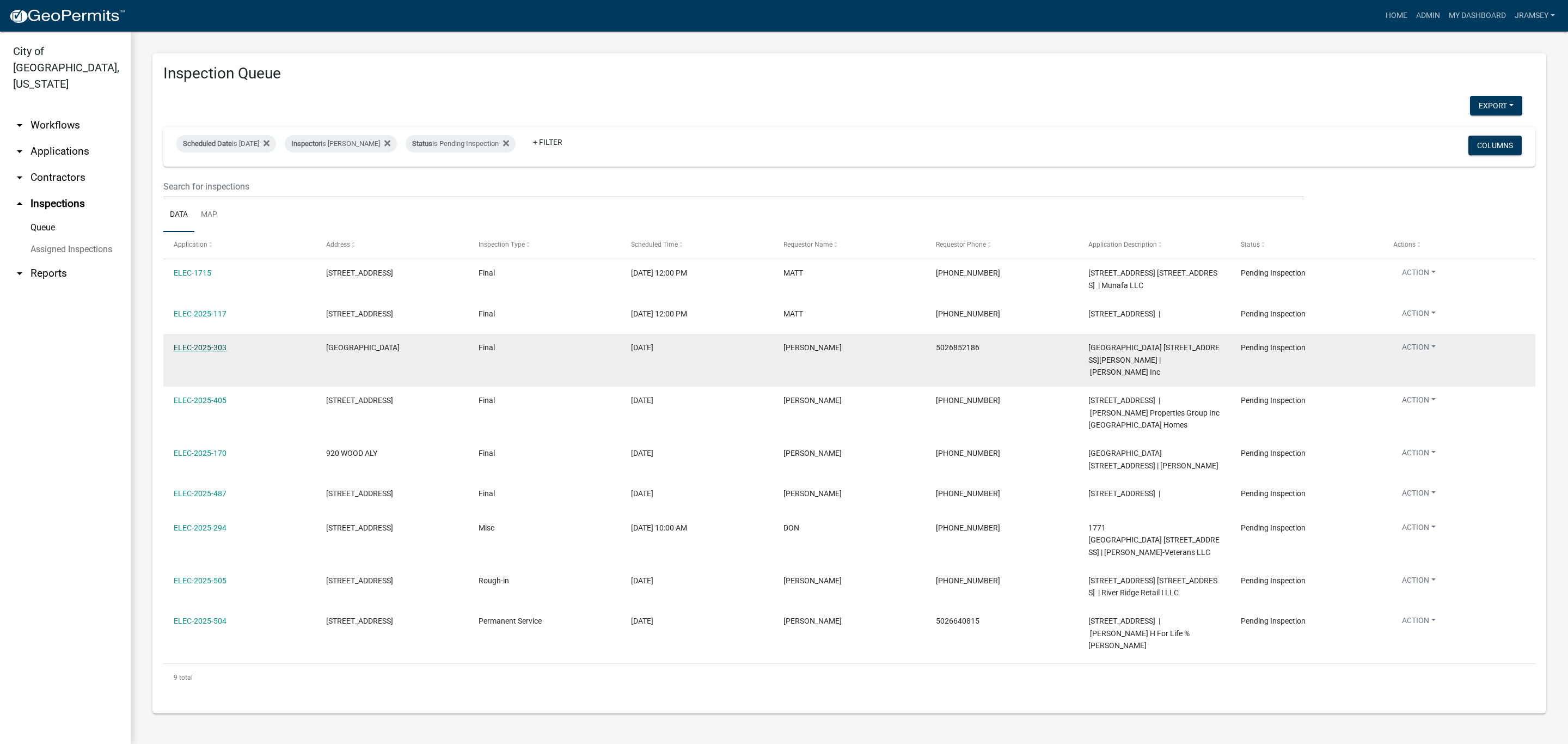
click at [206, 349] on link "ELEC-2025-303" at bounding box center [200, 347] width 52 height 9
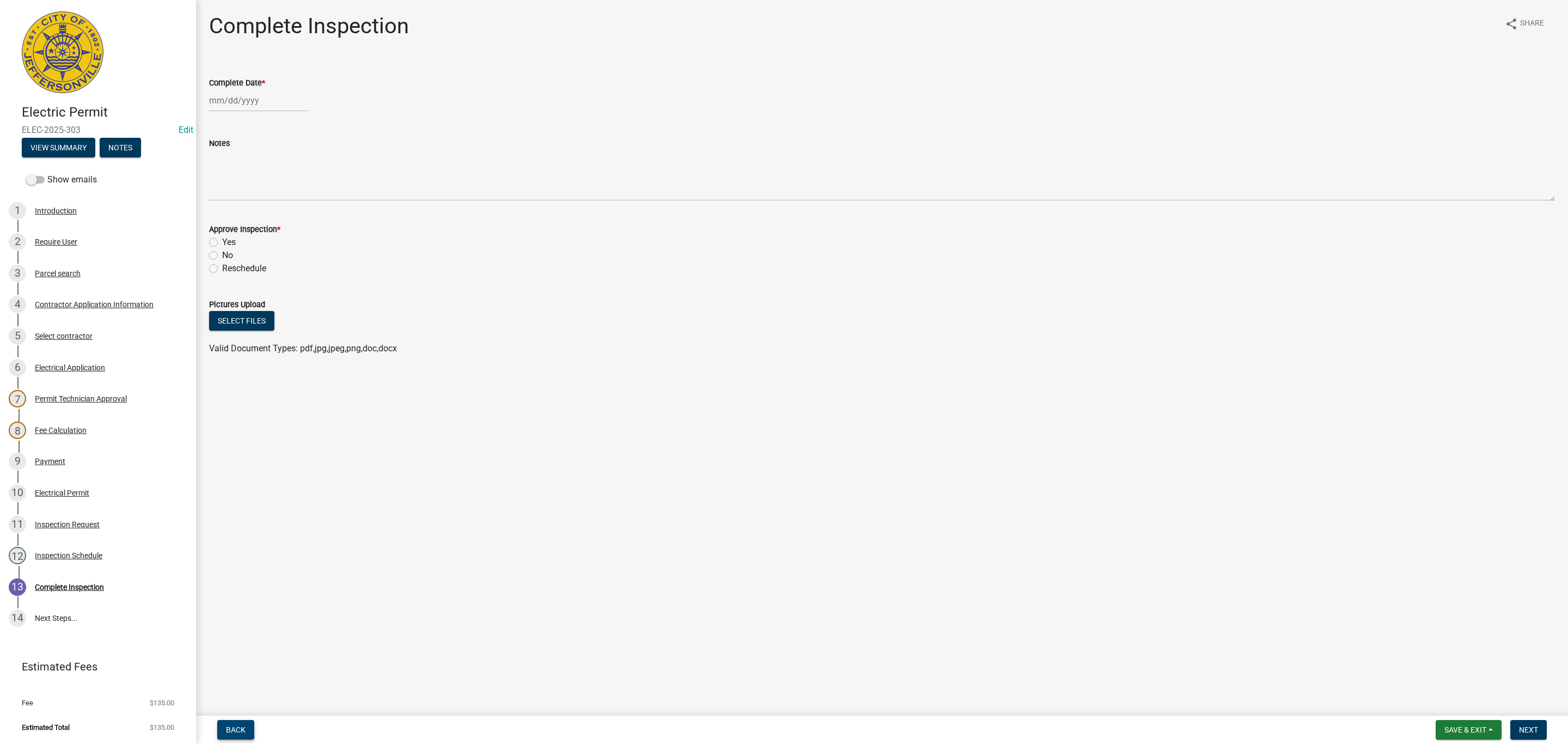
click at [242, 722] on button "Back" at bounding box center [235, 729] width 37 height 19
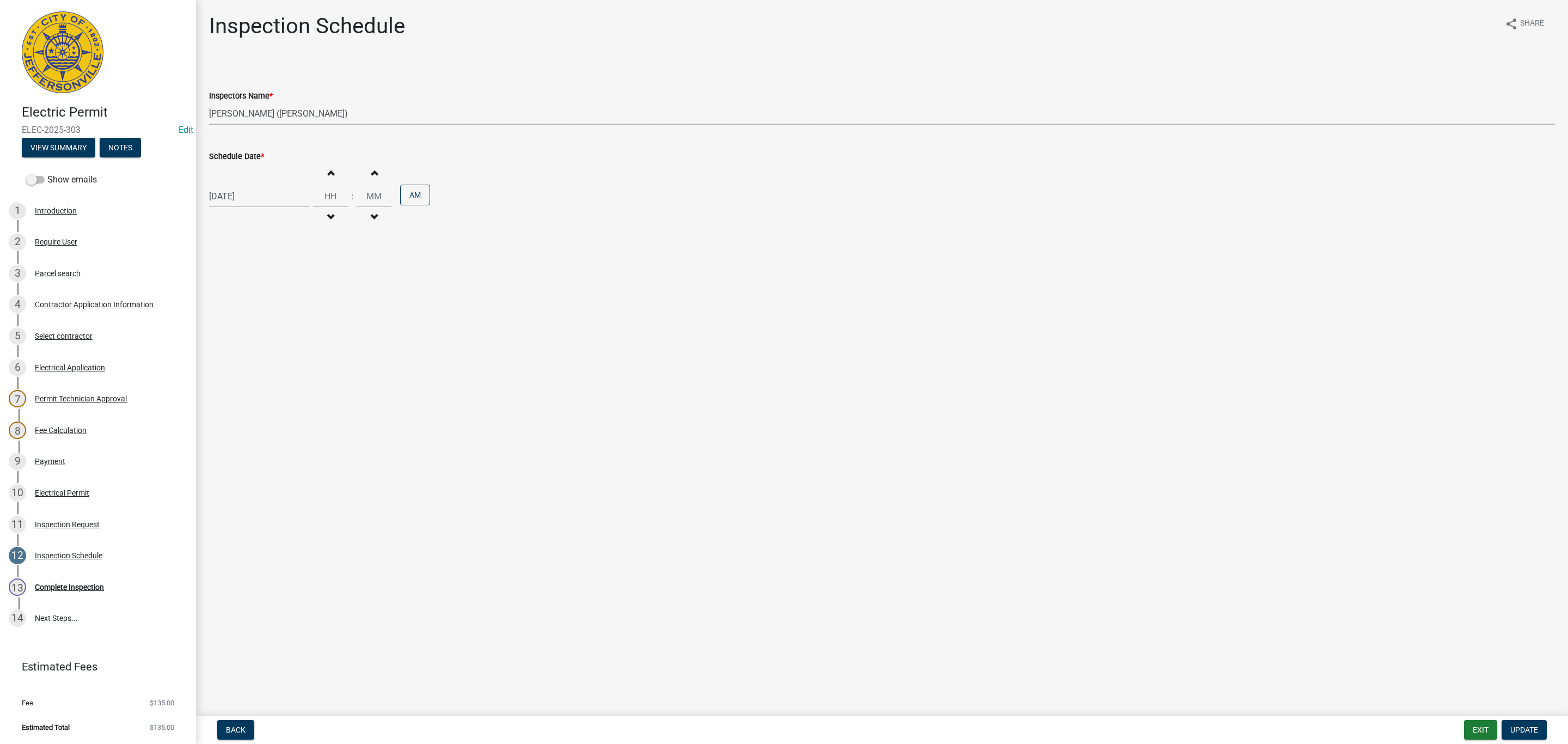
click at [252, 115] on select "Select Item... [PERSON_NAME] ([PERSON_NAME]) [PERSON_NAME] ([PERSON_NAME]) mkru…" at bounding box center [882, 113] width 1346 height 22
select select "13c97fbc-c819-4cee-844a-0db3d3c4db95"
click at [209, 102] on select "Select Item... [PERSON_NAME] ([PERSON_NAME]) [PERSON_NAME] ([PERSON_NAME]) mkru…" at bounding box center [882, 113] width 1346 height 22
click at [1531, 727] on span "Update" at bounding box center [1524, 730] width 28 height 9
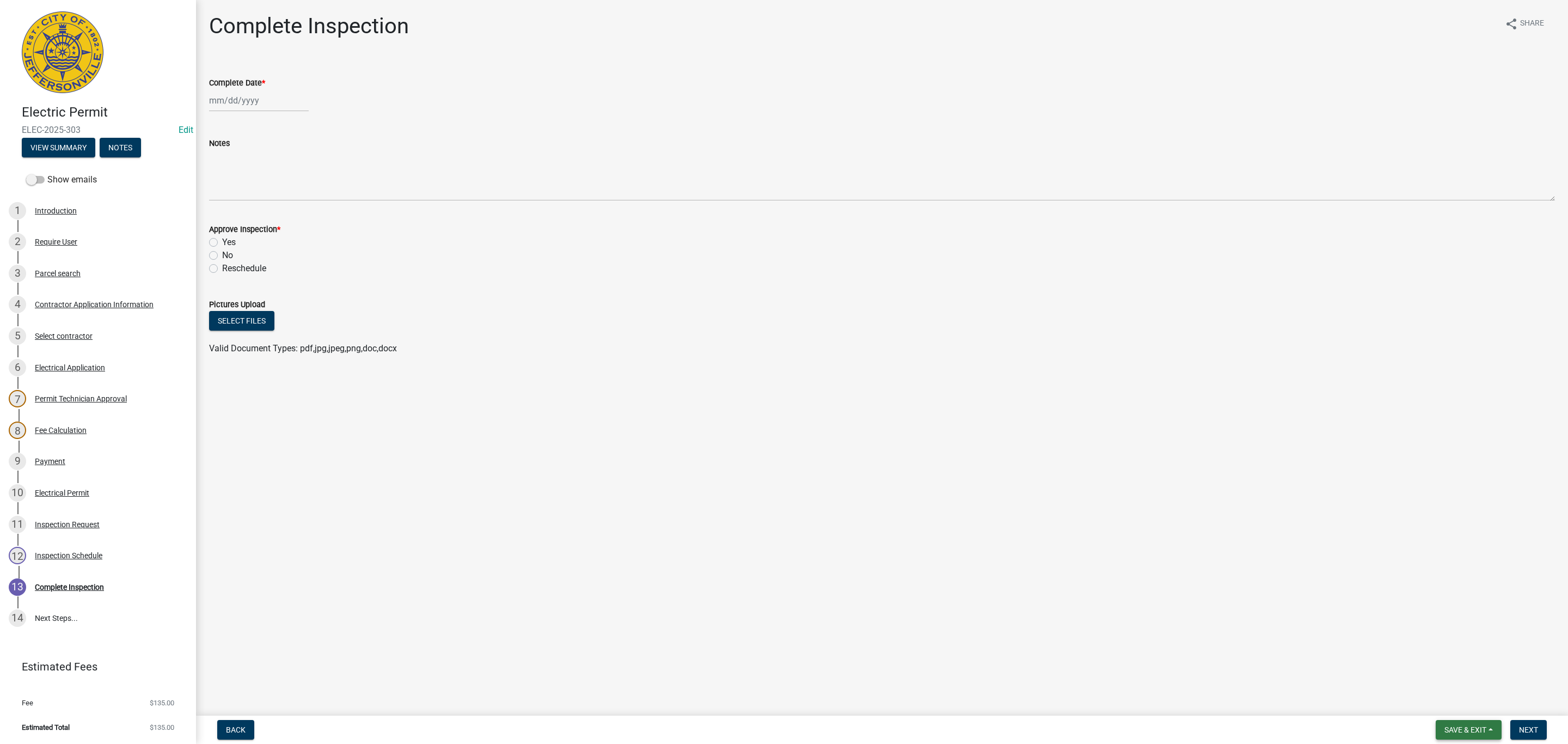
click at [1482, 729] on span "Save & Exit" at bounding box center [1465, 730] width 42 height 9
click at [1459, 703] on button "Save & Exit" at bounding box center [1458, 702] width 87 height 26
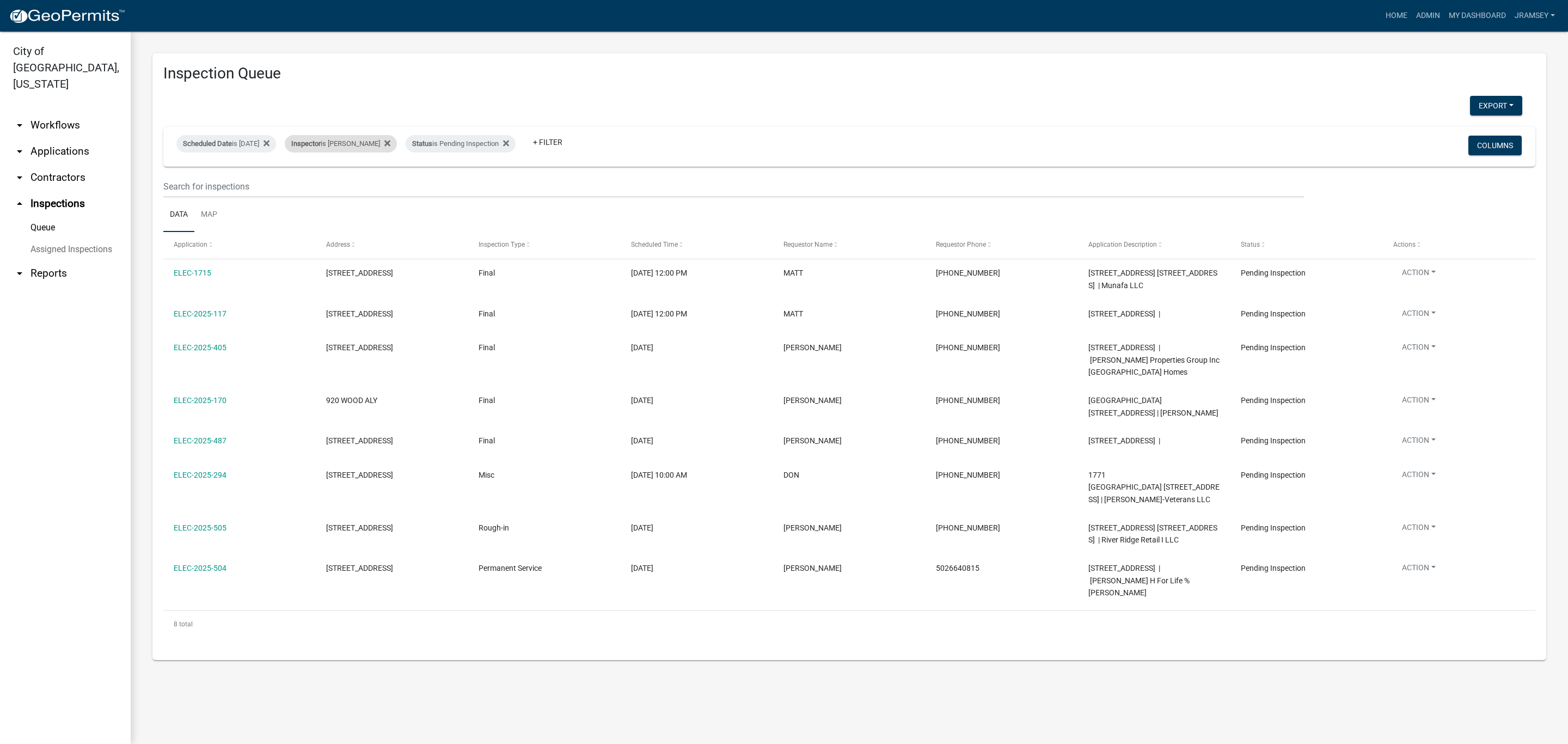
click at [367, 144] on div "Inspector is [PERSON_NAME]" at bounding box center [341, 144] width 112 height 17
click at [339, 196] on select "Select an option None [PERSON_NAME] [PERSON_NAME] [PERSON_NAME] [PERSON_NAME] […" at bounding box center [358, 196] width 109 height 22
select select "13c97fbc-c819-4cee-844a-0db3d3c4db95"
click at [306, 185] on select "Select an option None [PERSON_NAME] [PERSON_NAME] [PERSON_NAME] [PERSON_NAME] […" at bounding box center [358, 196] width 109 height 22
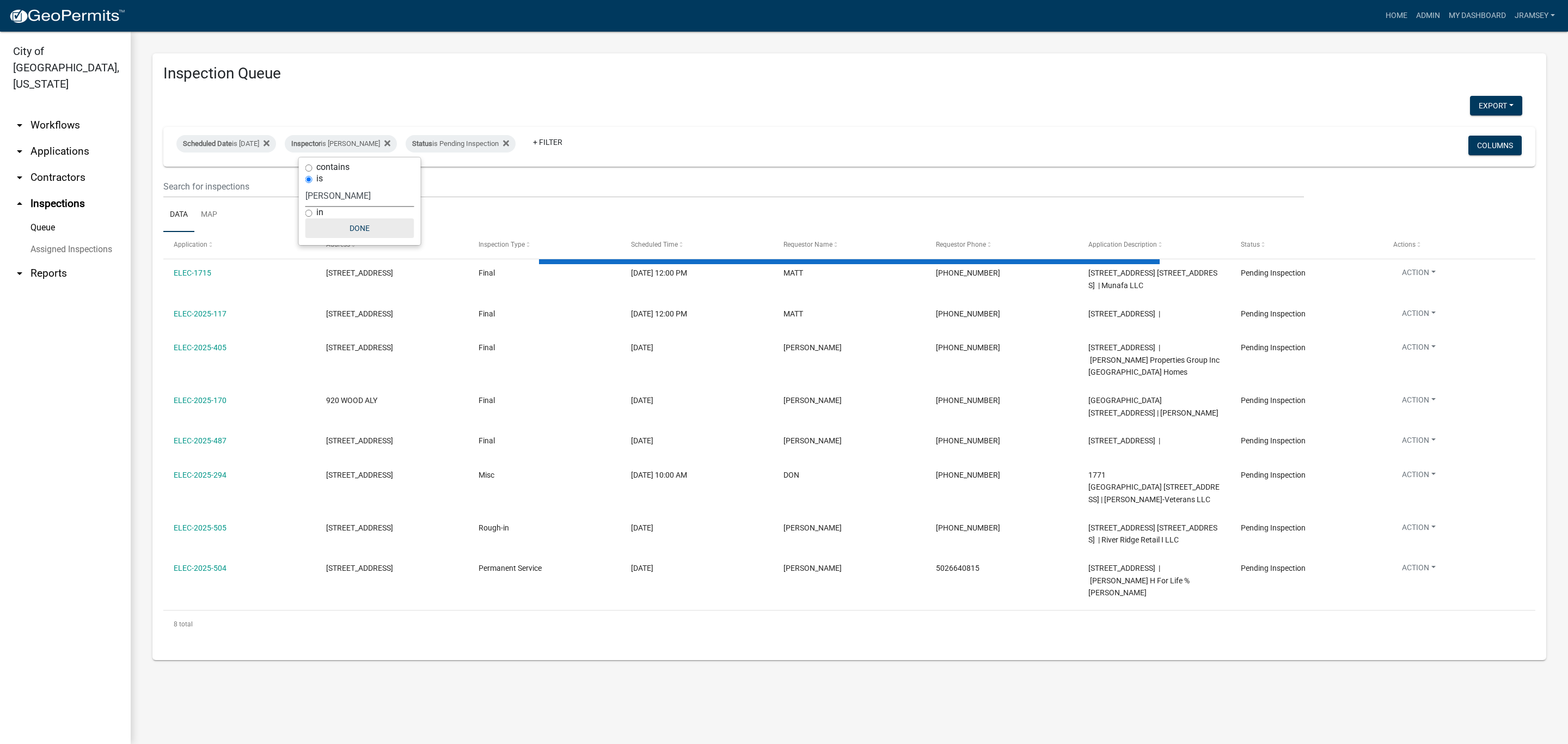
select select "2: 50"
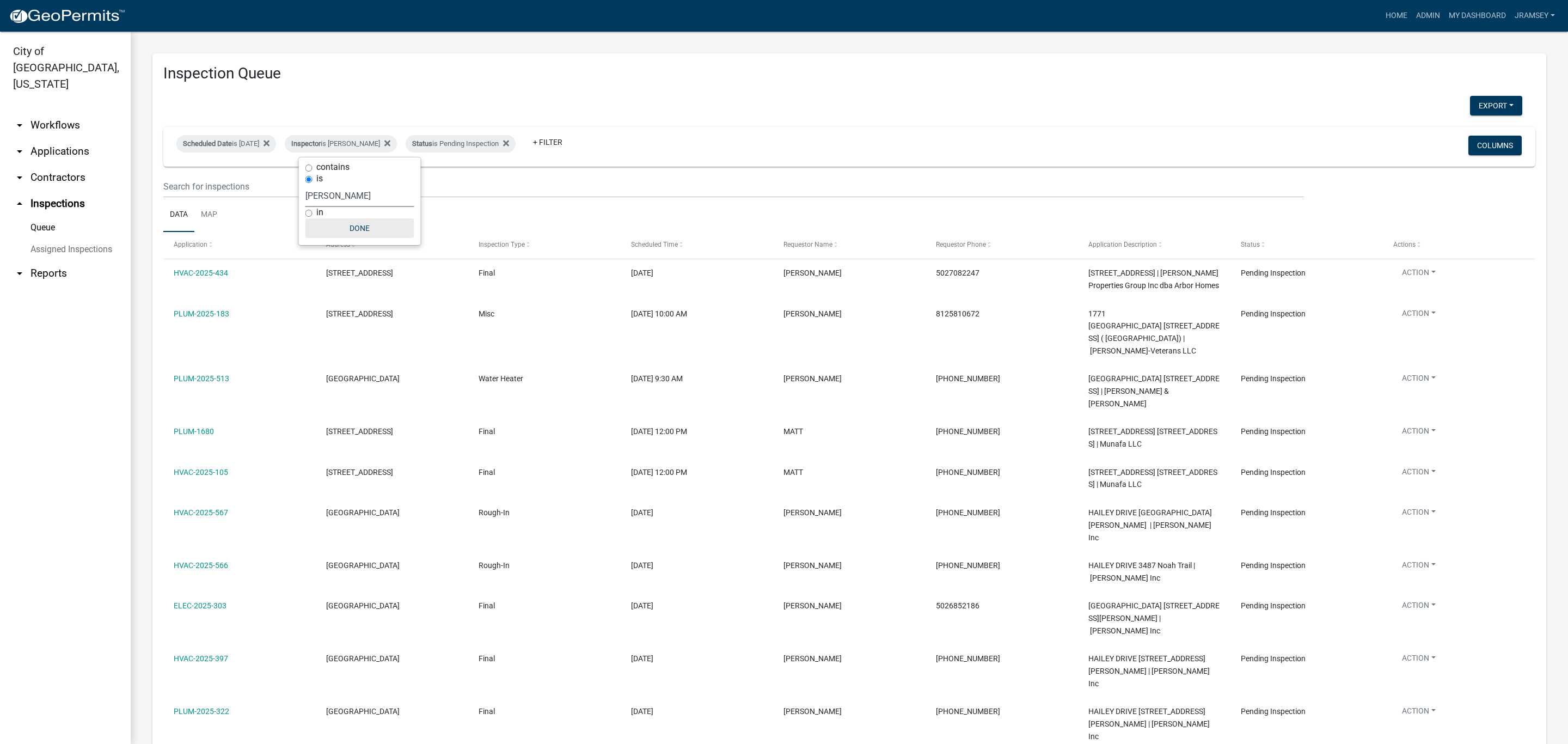
click at [362, 235] on button "Done" at bounding box center [359, 228] width 109 height 19
